Goal: Download file/media

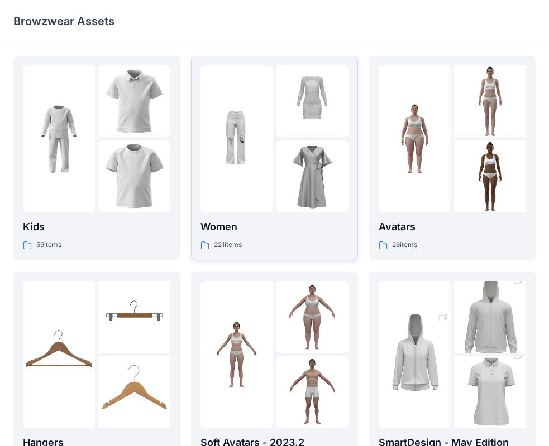
click at [291, 147] on img at bounding box center [312, 177] width 72 height 72
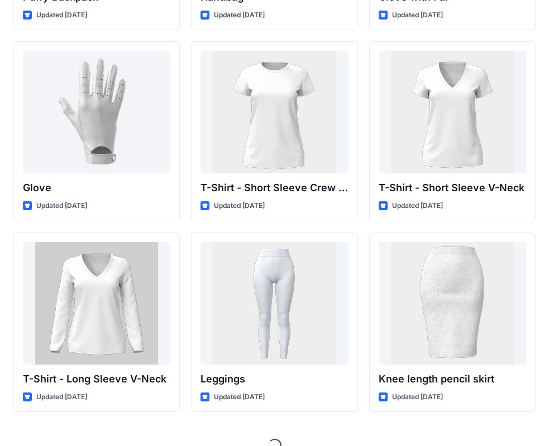
scroll to position [8827, 0]
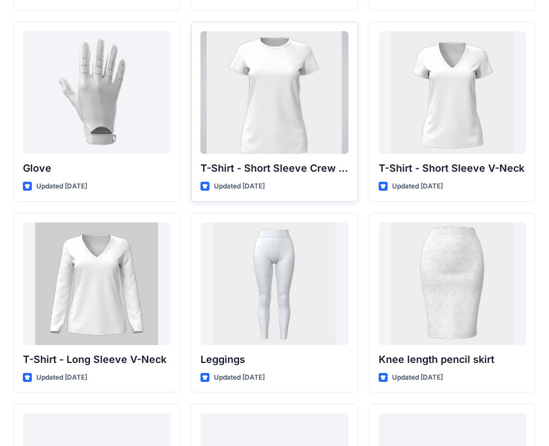
click at [281, 109] on div at bounding box center [273, 92] width 147 height 123
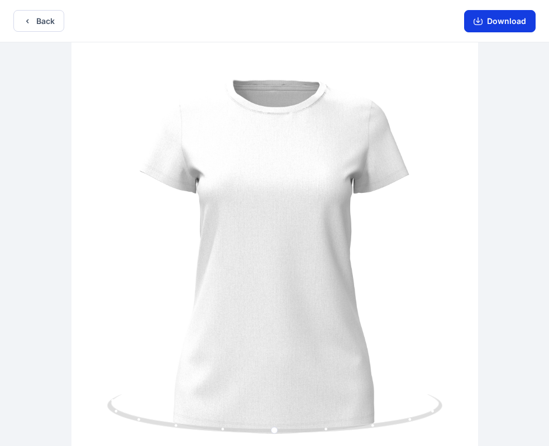
click at [507, 13] on button "Download" at bounding box center [499, 21] width 71 height 22
